Goal: Task Accomplishment & Management: Complete application form

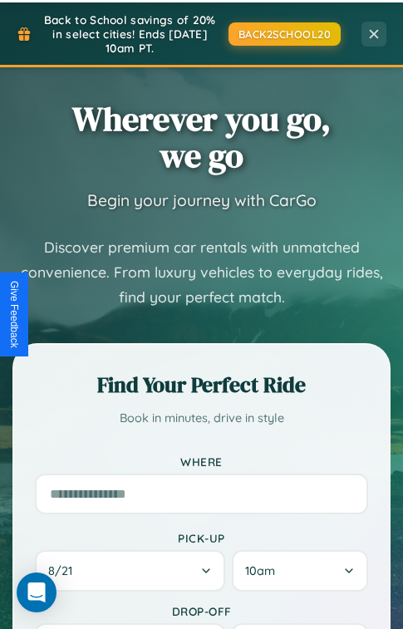
scroll to position [1646, 0]
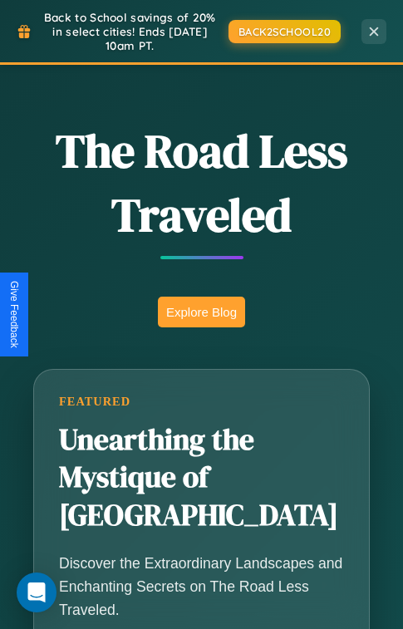
click at [201, 314] on button "Explore Blog" at bounding box center [201, 311] width 87 height 31
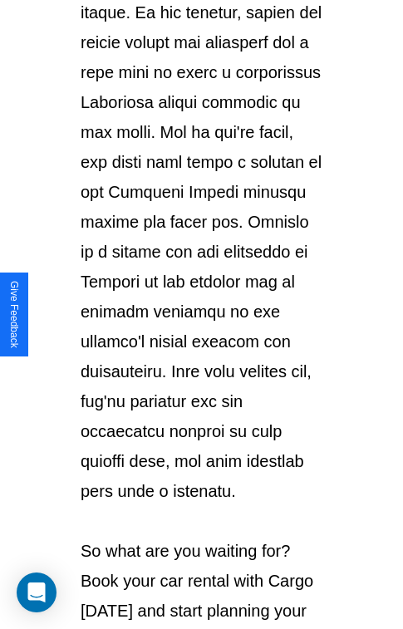
scroll to position [2871, 0]
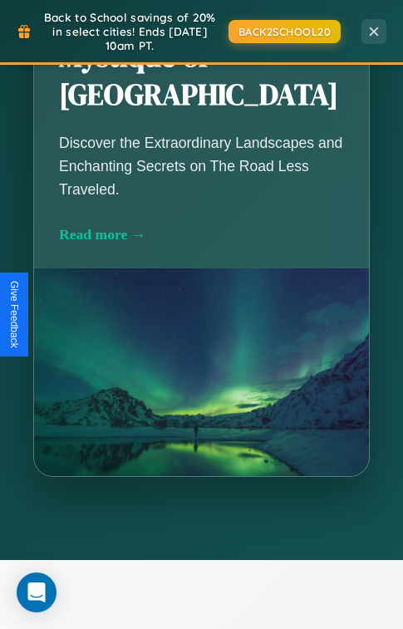
scroll to position [1646, 0]
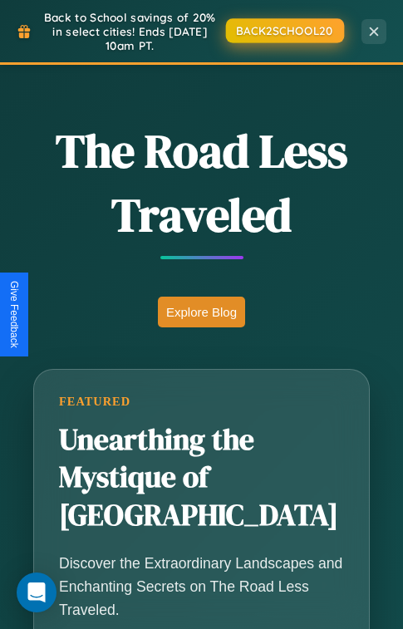
click at [283, 31] on button "BACK2SCHOOL20" at bounding box center [284, 30] width 118 height 24
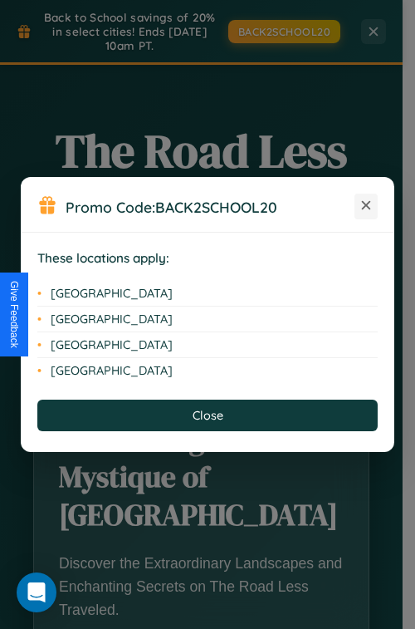
click at [366, 206] on icon at bounding box center [366, 205] width 9 height 9
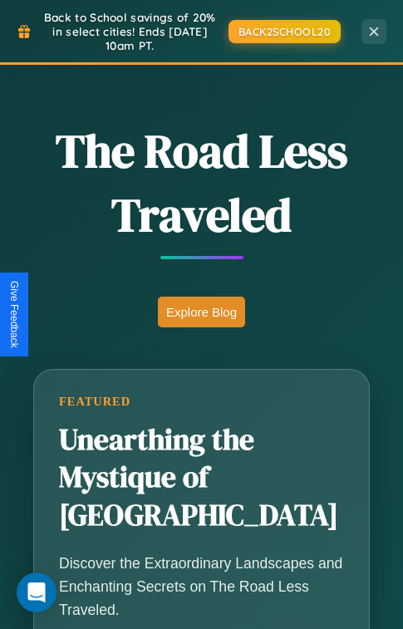
scroll to position [0, 0]
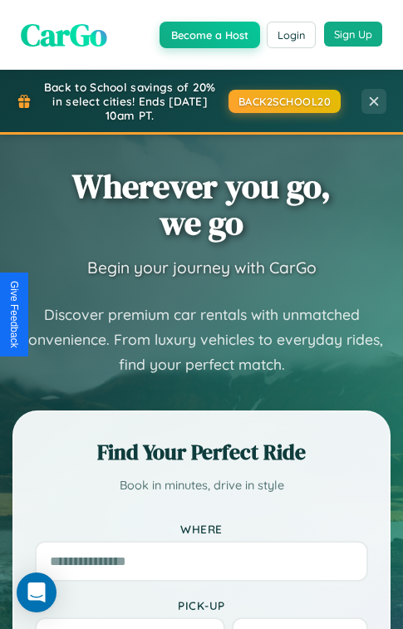
click at [352, 34] on button "Sign Up" at bounding box center [353, 34] width 58 height 25
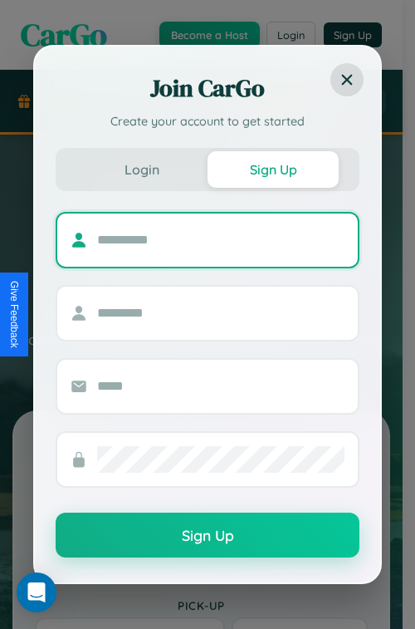
click at [221, 239] on input "text" at bounding box center [220, 240] width 247 height 27
type input "********"
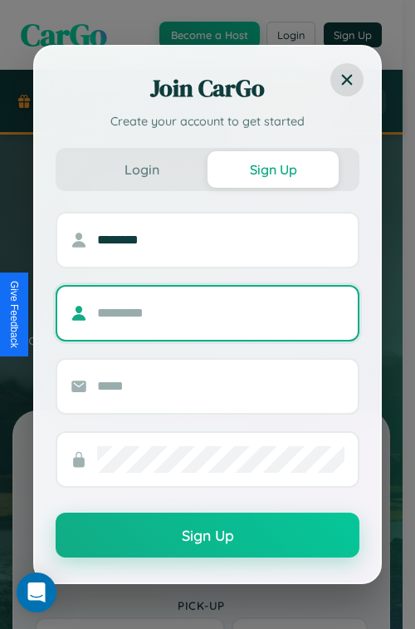
click at [221, 312] on input "text" at bounding box center [220, 313] width 247 height 27
type input "*********"
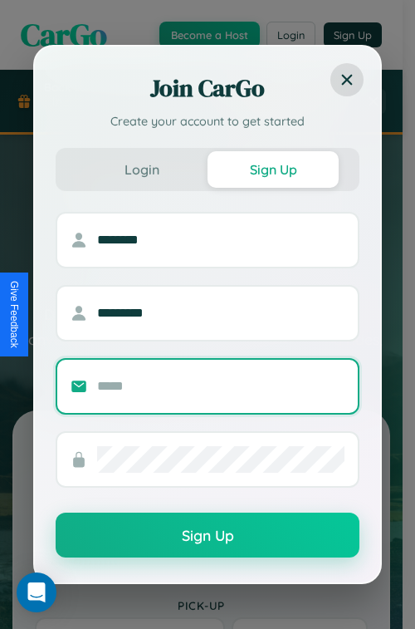
click at [221, 385] on input "text" at bounding box center [220, 386] width 247 height 27
type input "**********"
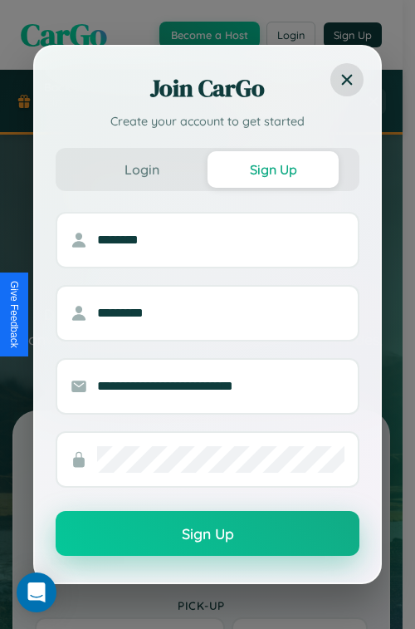
click at [208, 534] on button "Sign Up" at bounding box center [208, 533] width 304 height 45
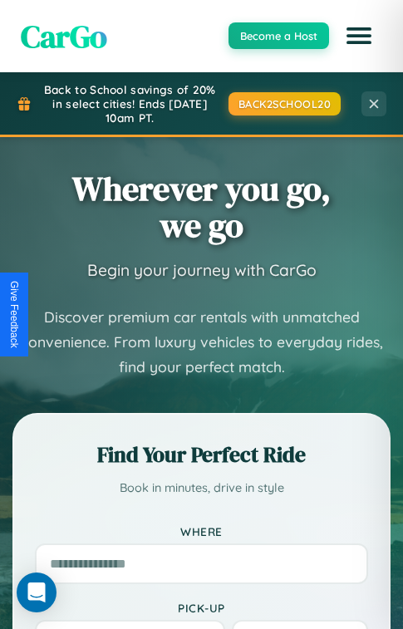
scroll to position [250, 0]
